Goal: Task Accomplishment & Management: Manage account settings

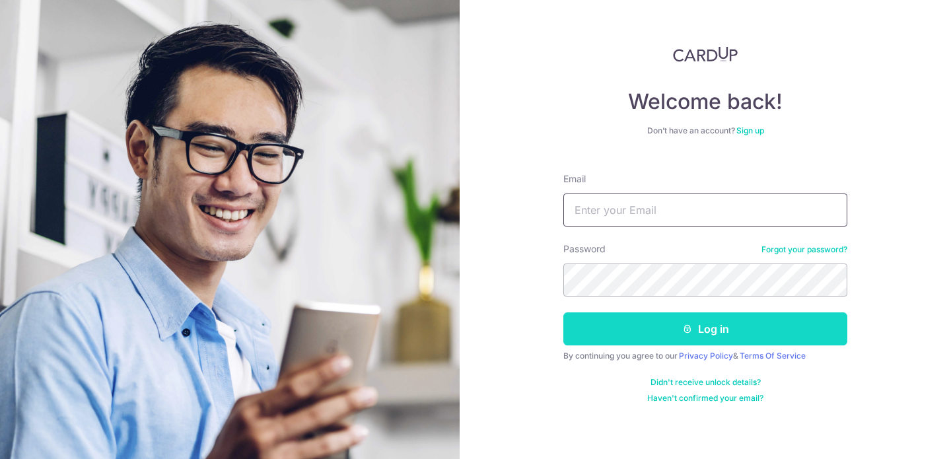
type input "[EMAIL_ADDRESS][DOMAIN_NAME]"
click at [659, 342] on button "Log in" at bounding box center [706, 328] width 284 height 33
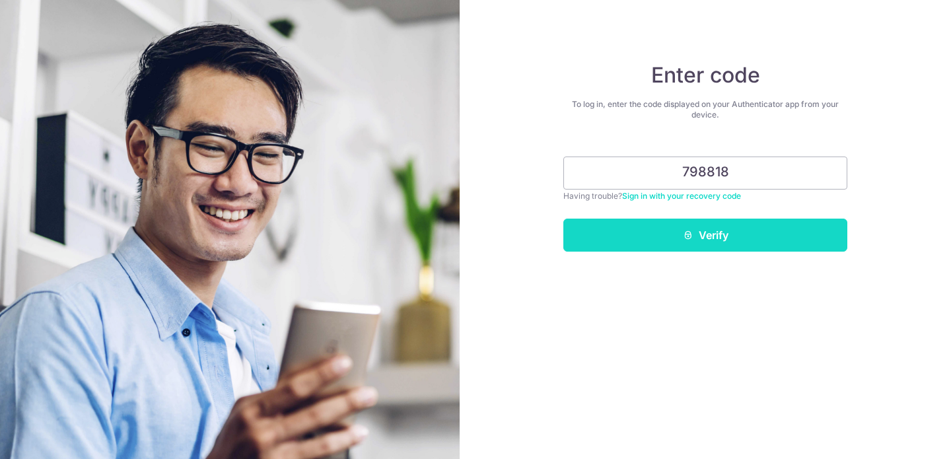
type input "798818"
click at [692, 231] on icon "submit" at bounding box center [688, 235] width 11 height 11
